Goal: Find specific page/section: Find specific page/section

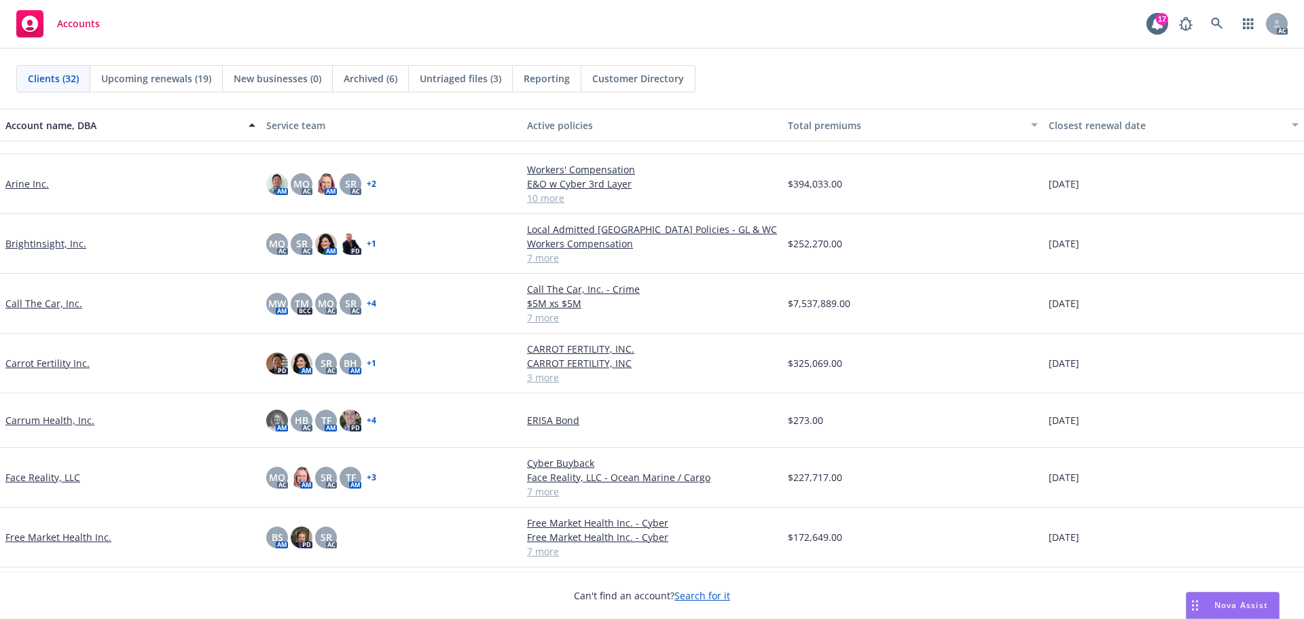
scroll to position [272, 0]
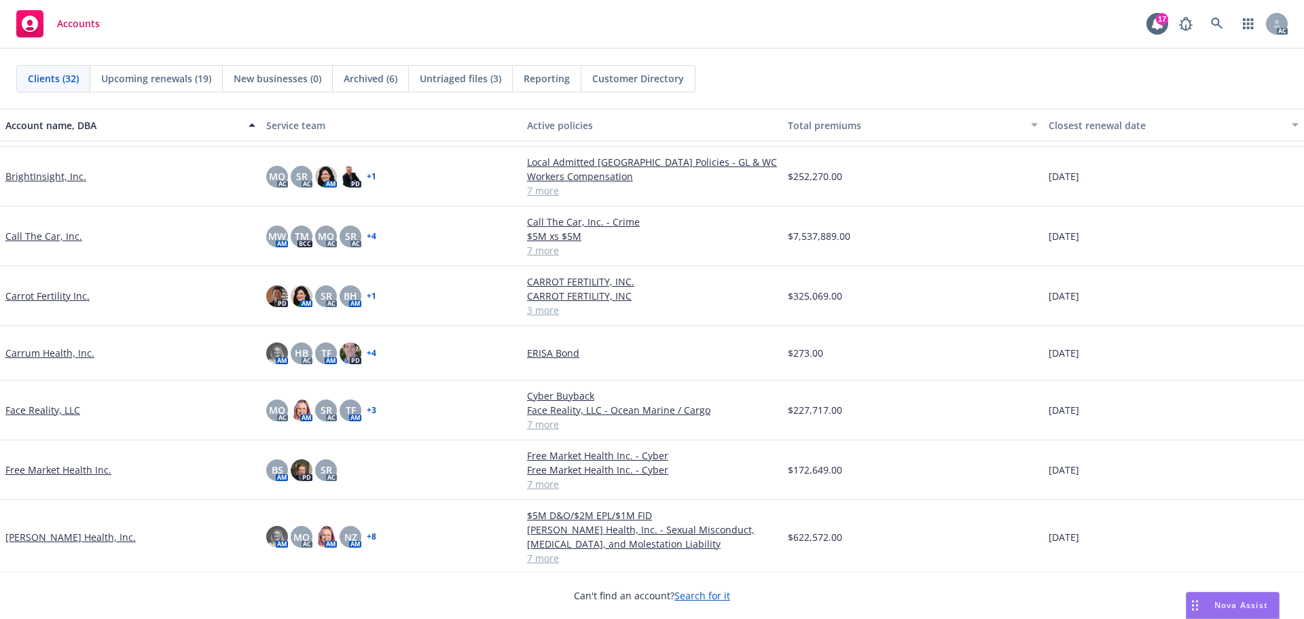
click at [51, 353] on link "Carrum Health, Inc." at bounding box center [49, 353] width 89 height 14
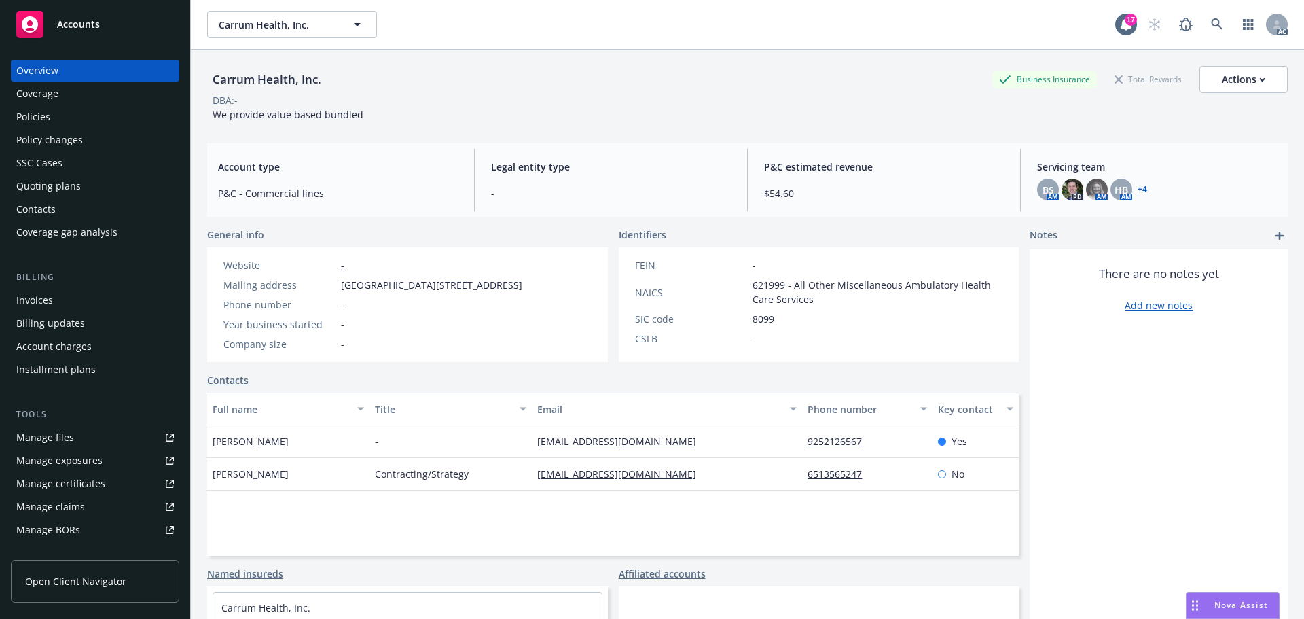
click at [75, 483] on div "Manage certificates" at bounding box center [60, 484] width 89 height 22
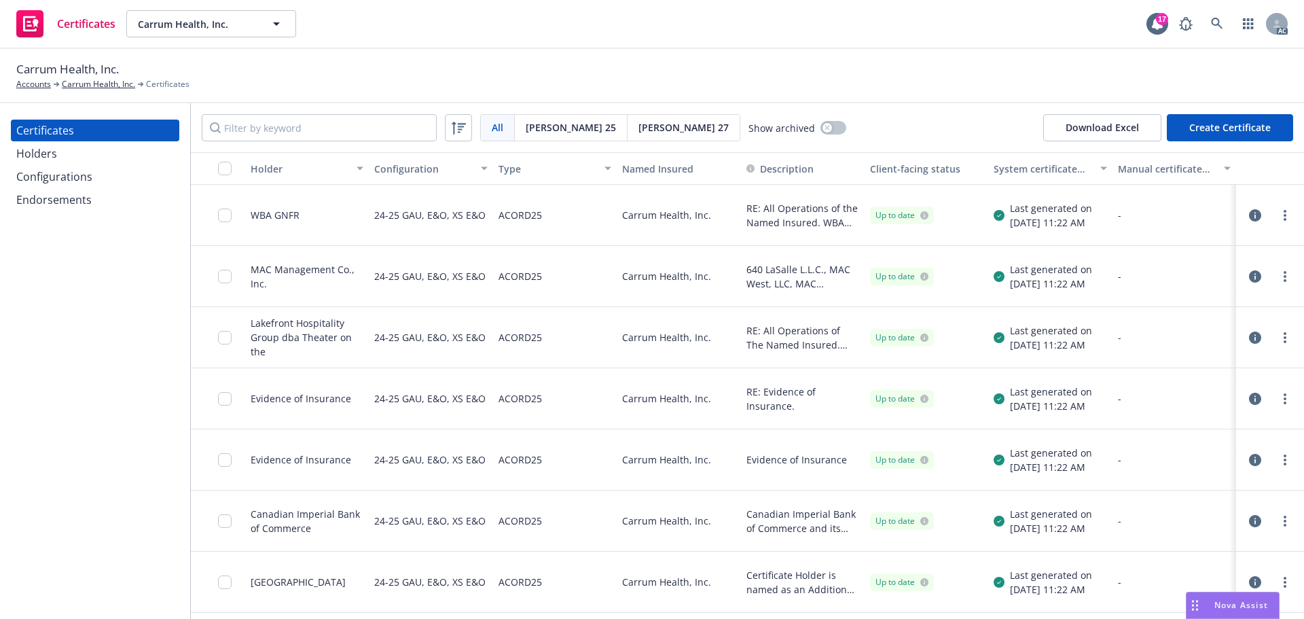
click at [74, 174] on div "Configurations" at bounding box center [54, 177] width 76 height 22
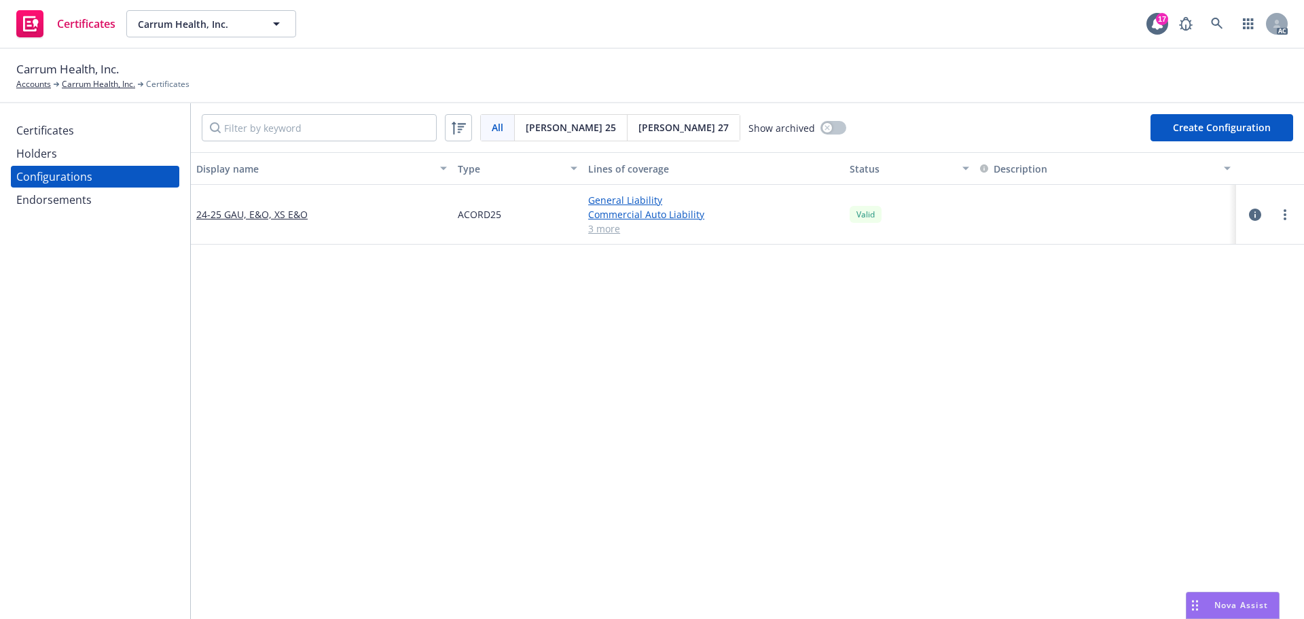
click at [75, 130] on div "Certificates" at bounding box center [95, 131] width 158 height 22
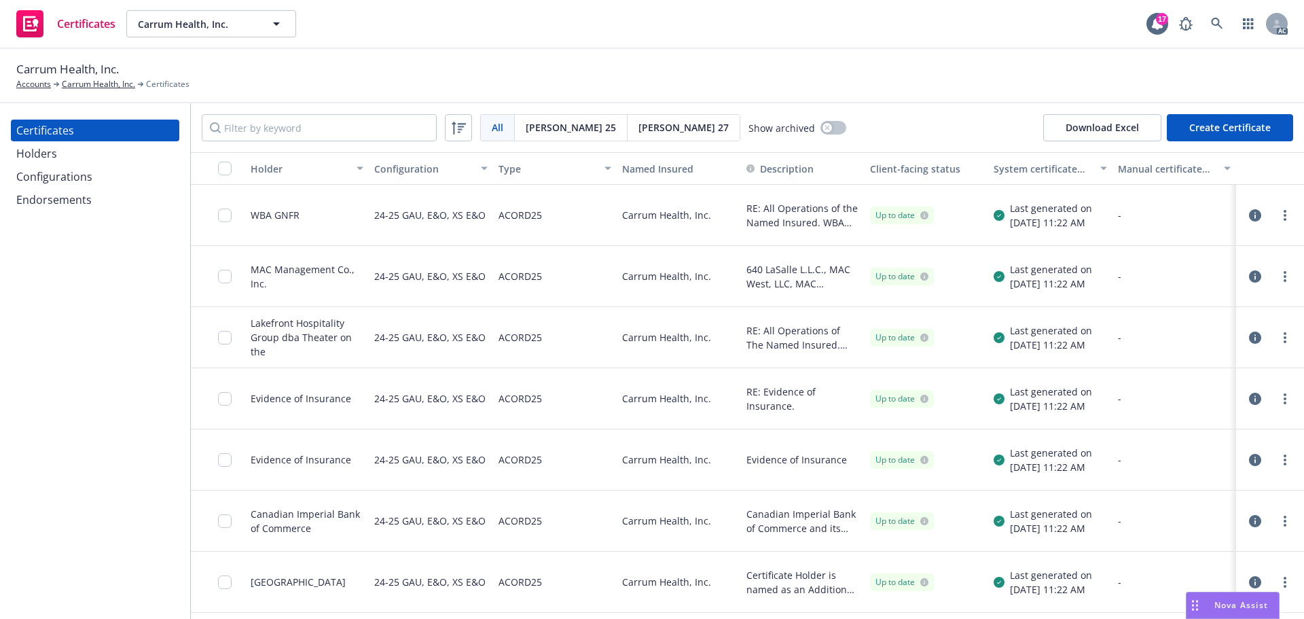
click at [1249, 213] on icon "button" at bounding box center [1255, 215] width 12 height 12
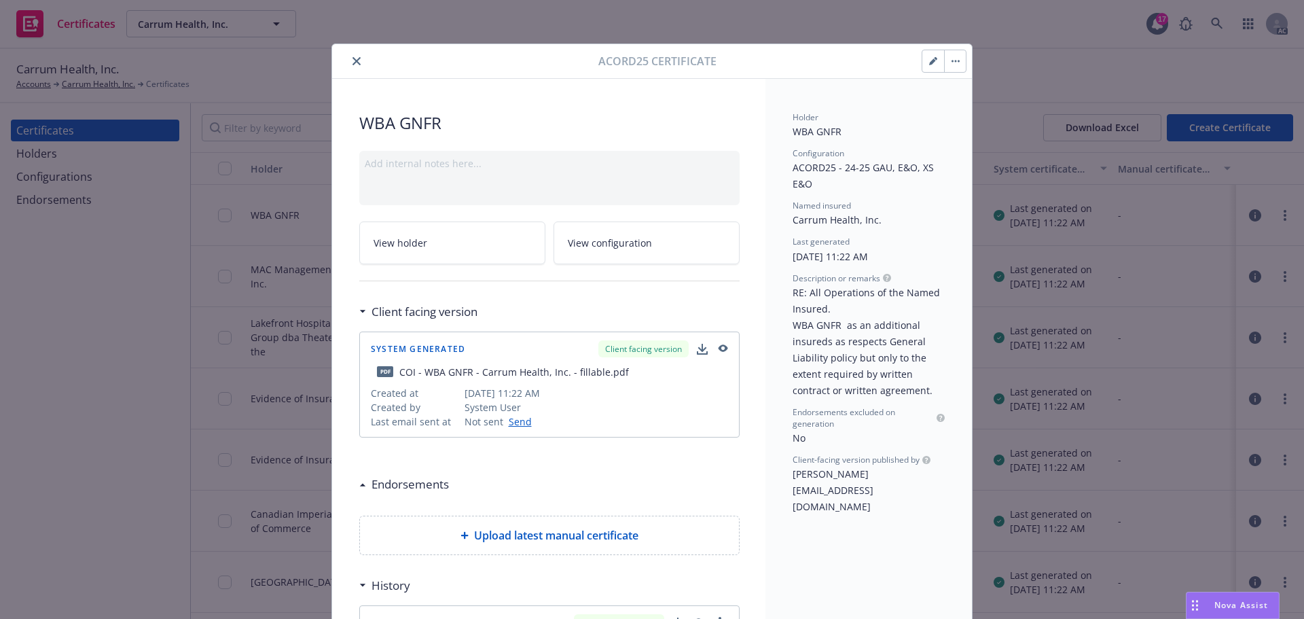
click at [352, 58] on icon "close" at bounding box center [356, 61] width 8 height 8
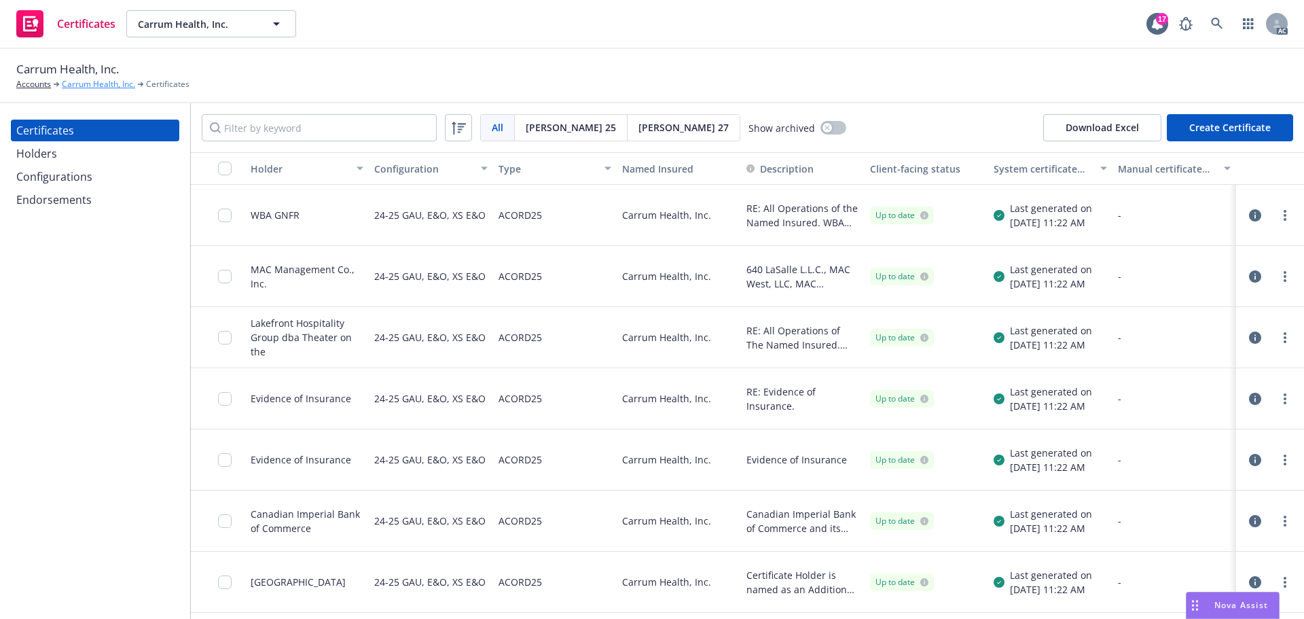
click at [99, 84] on link "Carrum Health, Inc." at bounding box center [98, 84] width 73 height 12
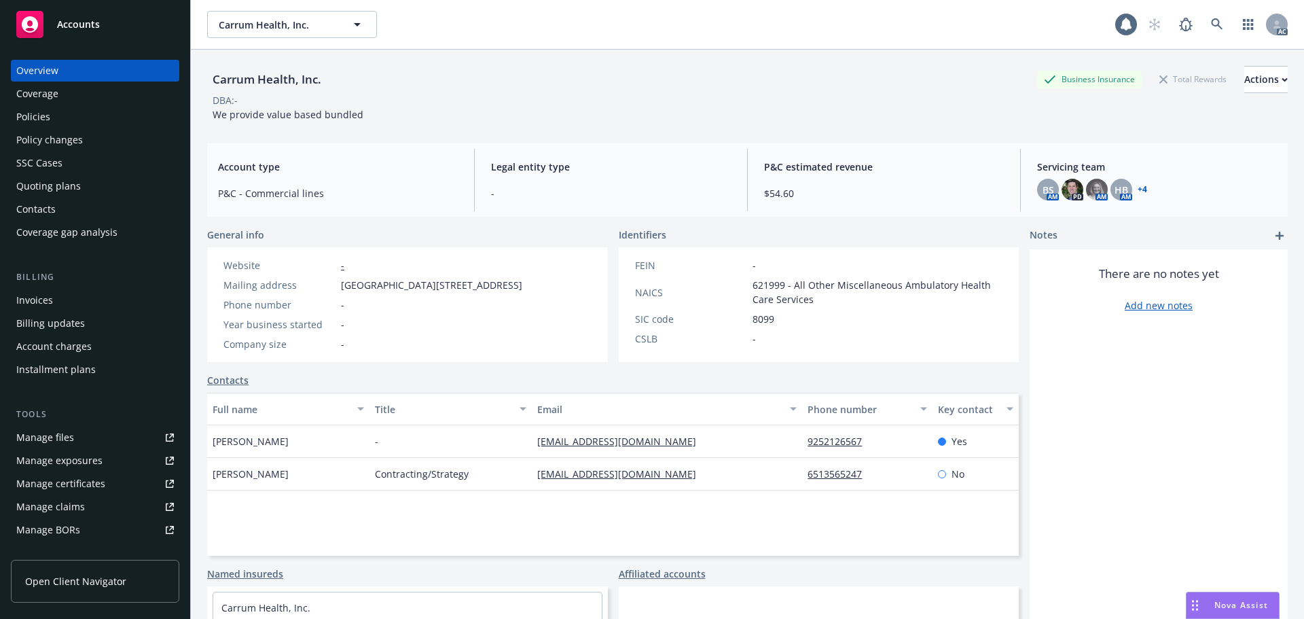
click at [39, 117] on div "Policies" at bounding box center [33, 117] width 34 height 22
